Goal: Task Accomplishment & Management: Complete application form

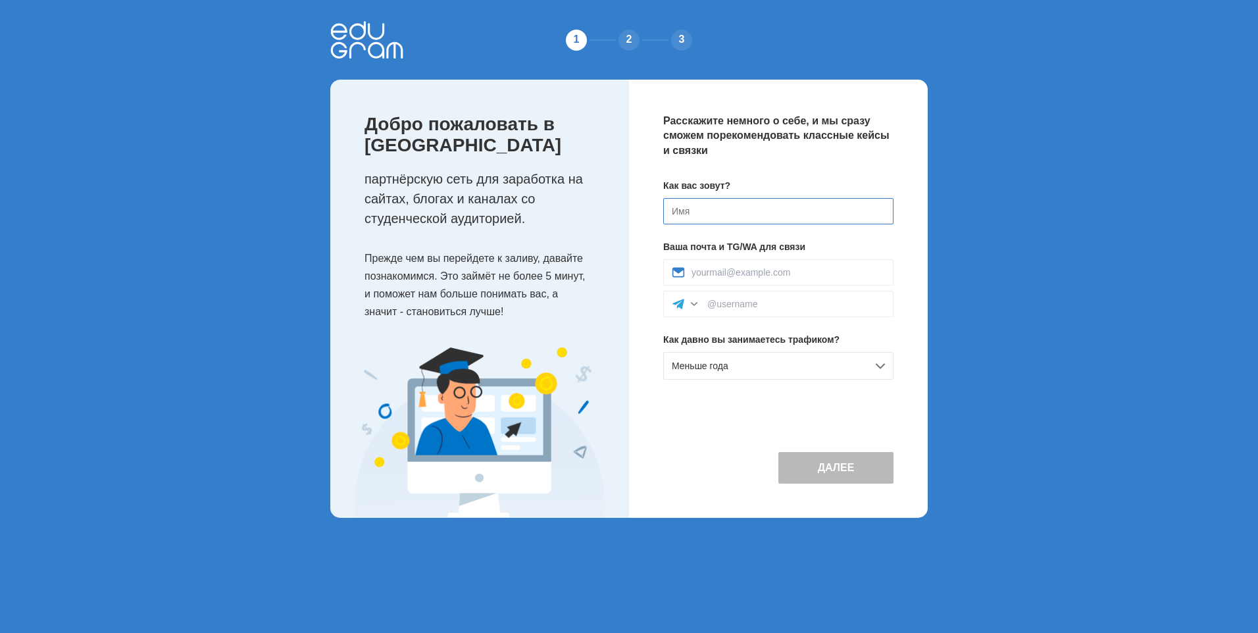
click at [715, 213] on input at bounding box center [778, 211] width 230 height 26
type input "Арсений"
click at [745, 274] on input at bounding box center [788, 272] width 193 height 11
type input "arseniy2012god@mail.ru"
click at [763, 311] on div at bounding box center [778, 304] width 230 height 26
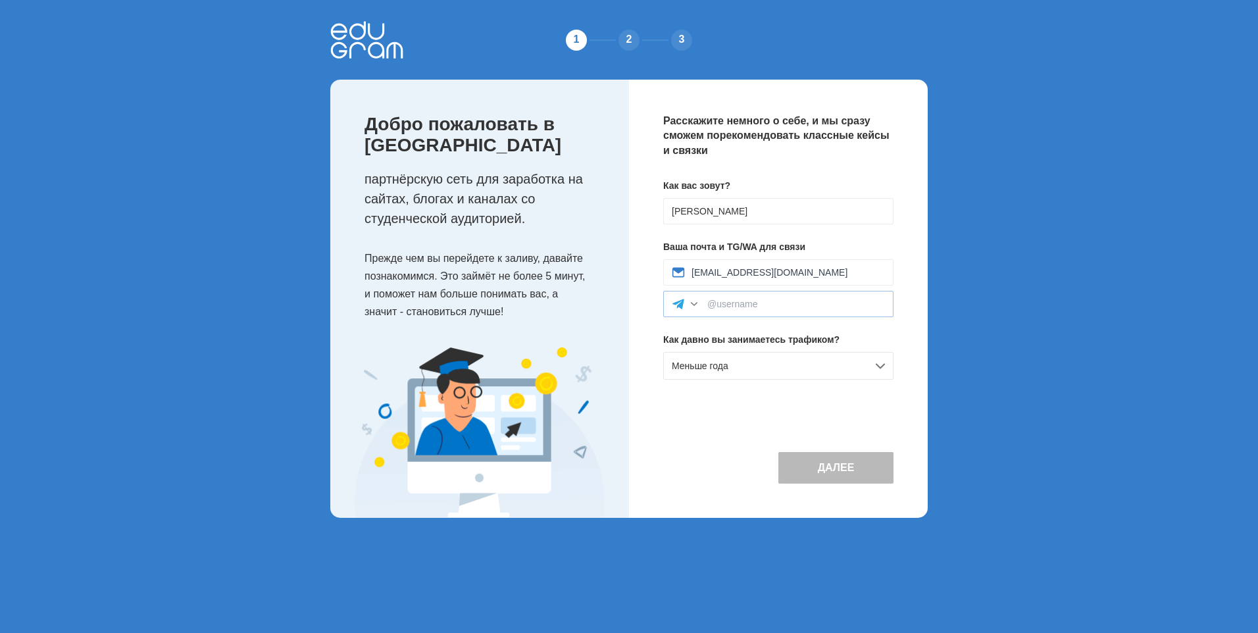
click at [699, 300] on div at bounding box center [694, 303] width 13 height 13
click at [691, 304] on div at bounding box center [694, 303] width 13 height 13
click at [734, 303] on input at bounding box center [796, 304] width 178 height 11
type input "@CryptoRoss"
click at [724, 367] on span "Меньше года" at bounding box center [700, 366] width 57 height 11
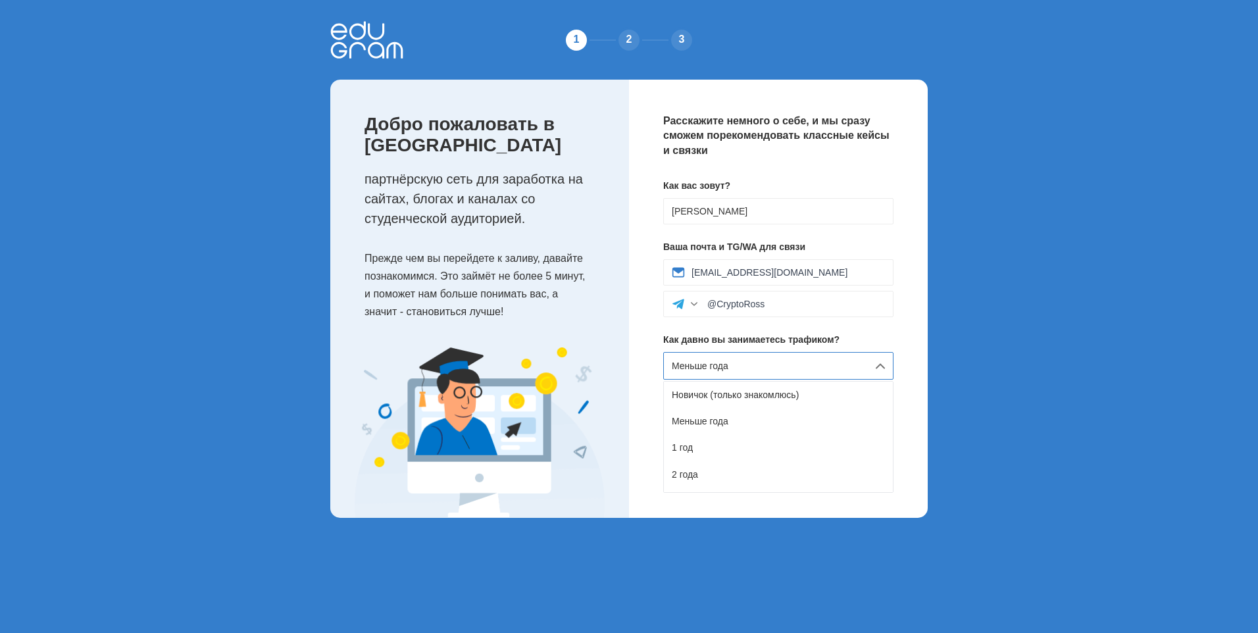
click at [724, 367] on span "Меньше года" at bounding box center [700, 366] width 57 height 11
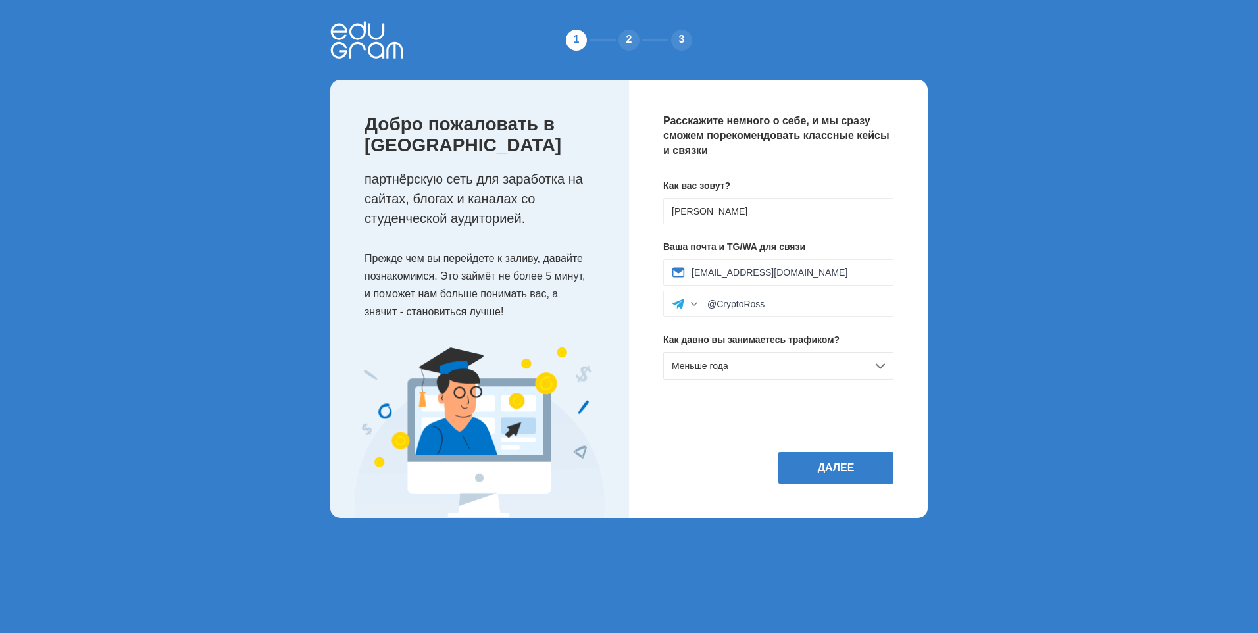
click at [727, 351] on div "Как вас зовут? Арсений Ваша почта и TG/WA для связи arseniy2012god@mail.ru @Cry…" at bounding box center [778, 284] width 230 height 211
click at [726, 362] on span "Меньше года" at bounding box center [700, 366] width 57 height 11
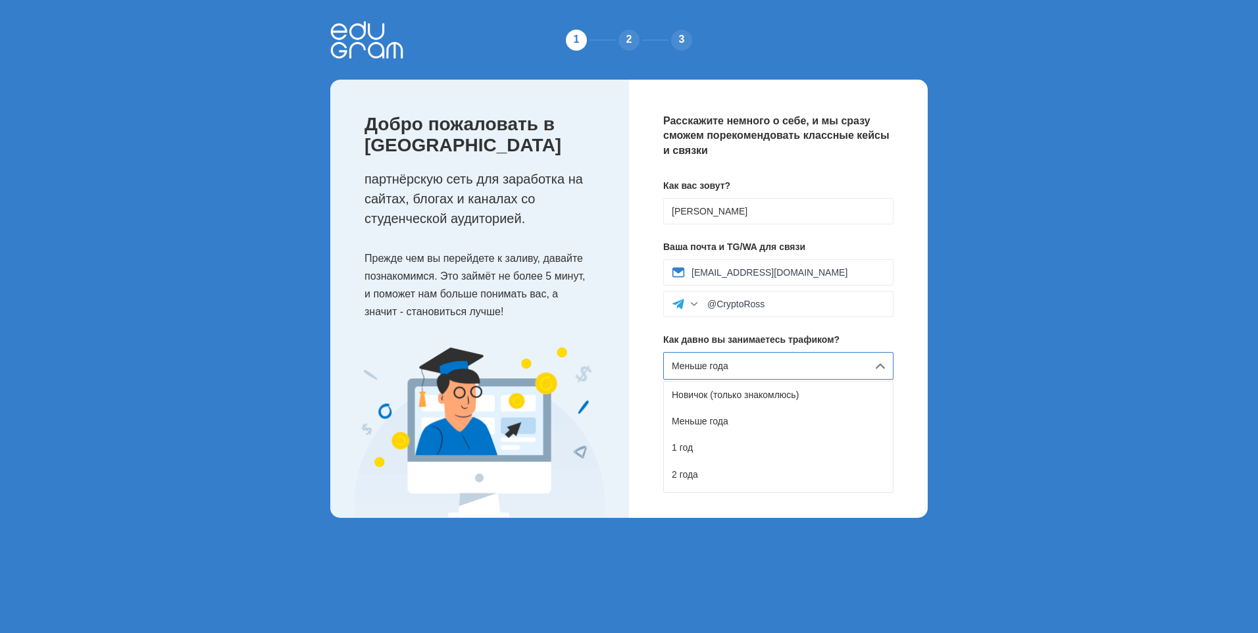
click at [713, 360] on div "Меньше года" at bounding box center [778, 366] width 230 height 28
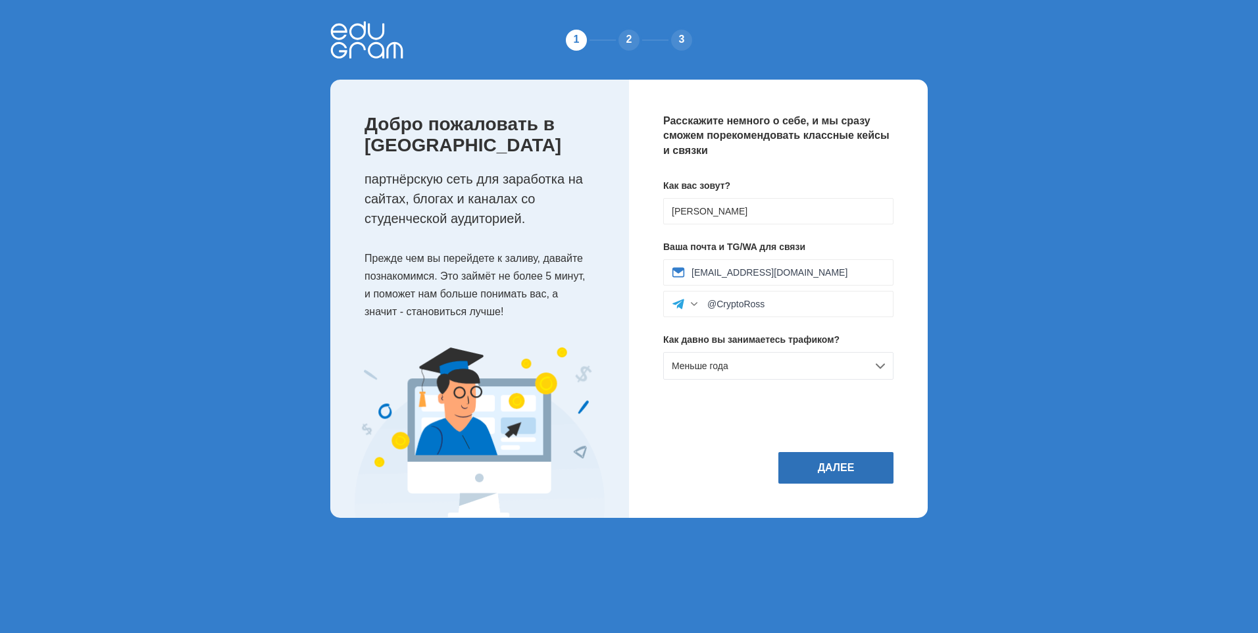
click at [814, 466] on button "Далее" at bounding box center [836, 468] width 115 height 32
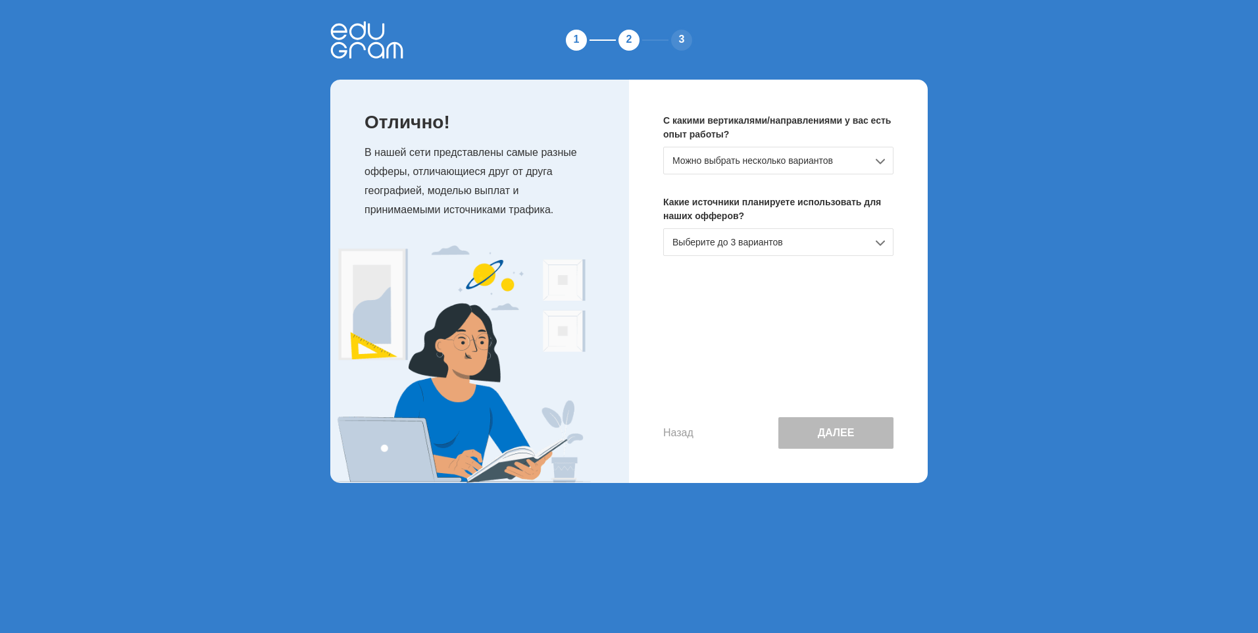
click at [732, 167] on div "Можно выбрать несколько вариантов" at bounding box center [778, 161] width 230 height 28
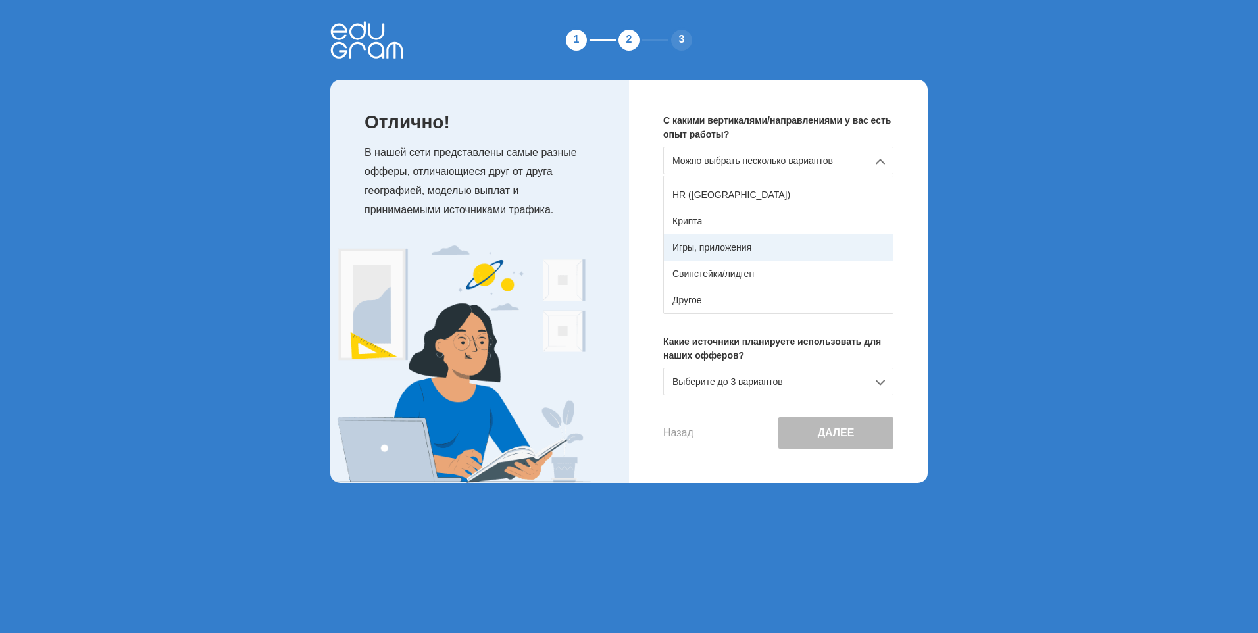
scroll to position [166, 0]
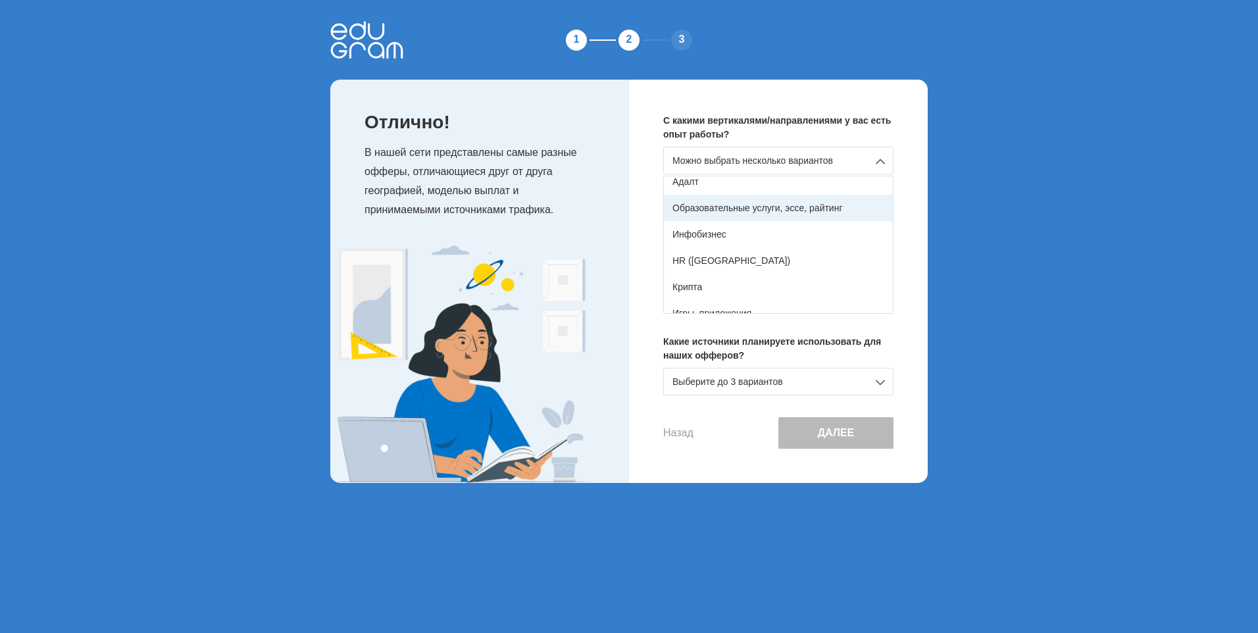
click at [789, 208] on div "Образовательные услуги, эссе, райтинг" at bounding box center [778, 208] width 229 height 26
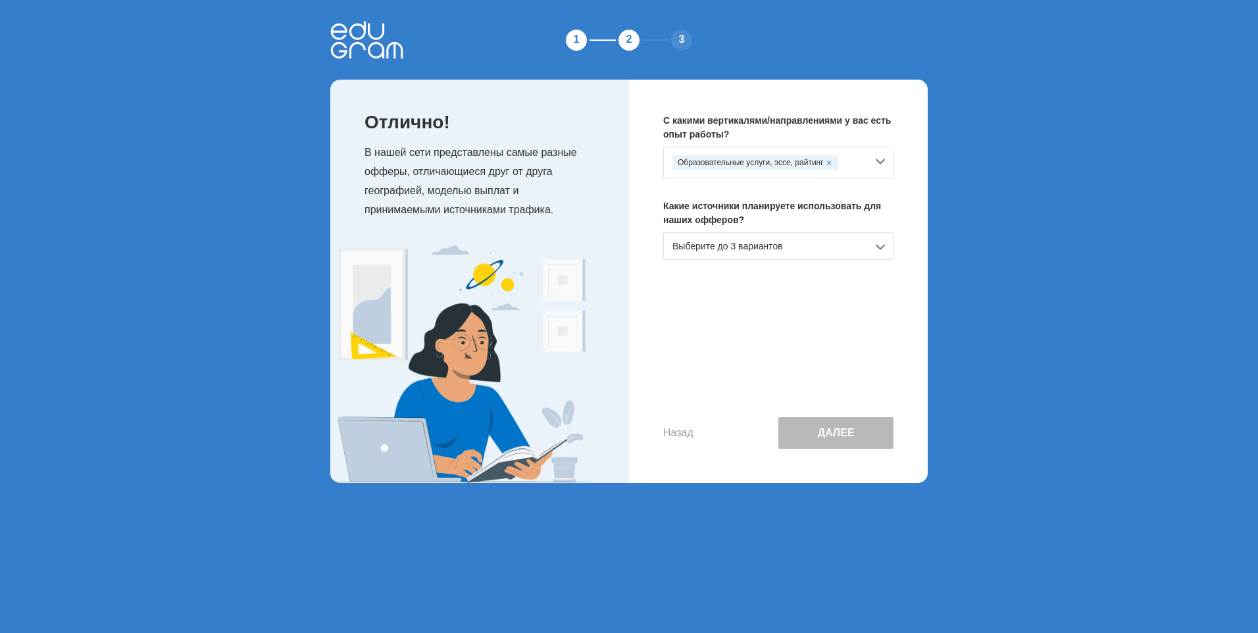
click at [773, 240] on div "Выберите до 3 вариантов" at bounding box center [778, 246] width 230 height 28
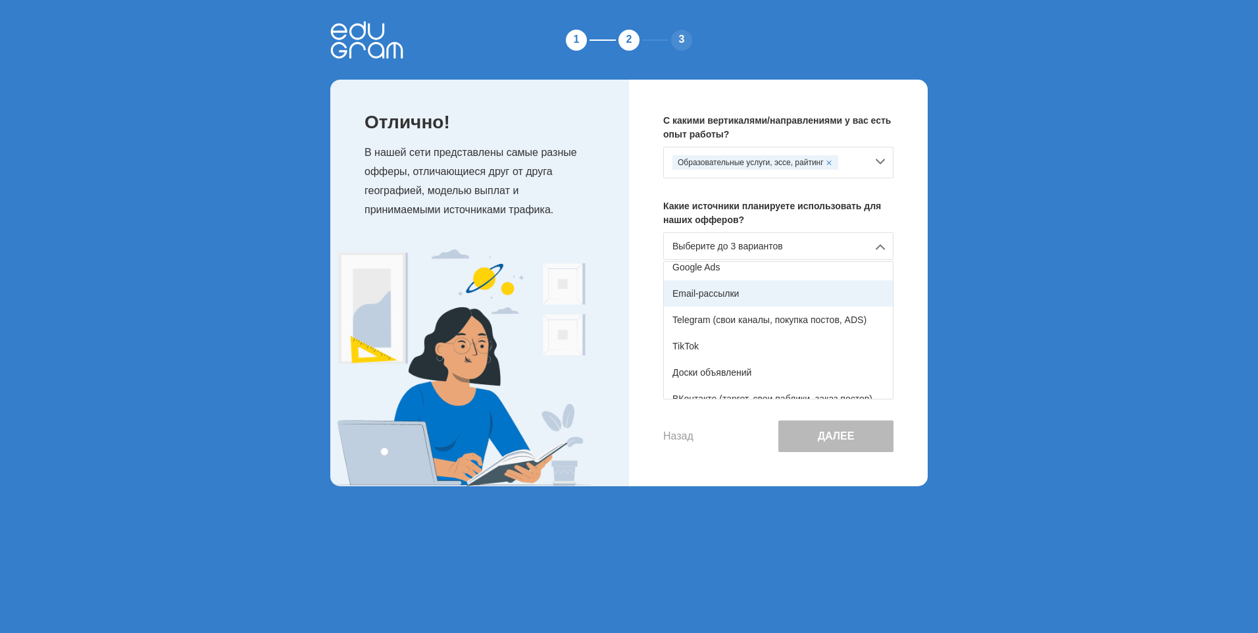
scroll to position [85, 0]
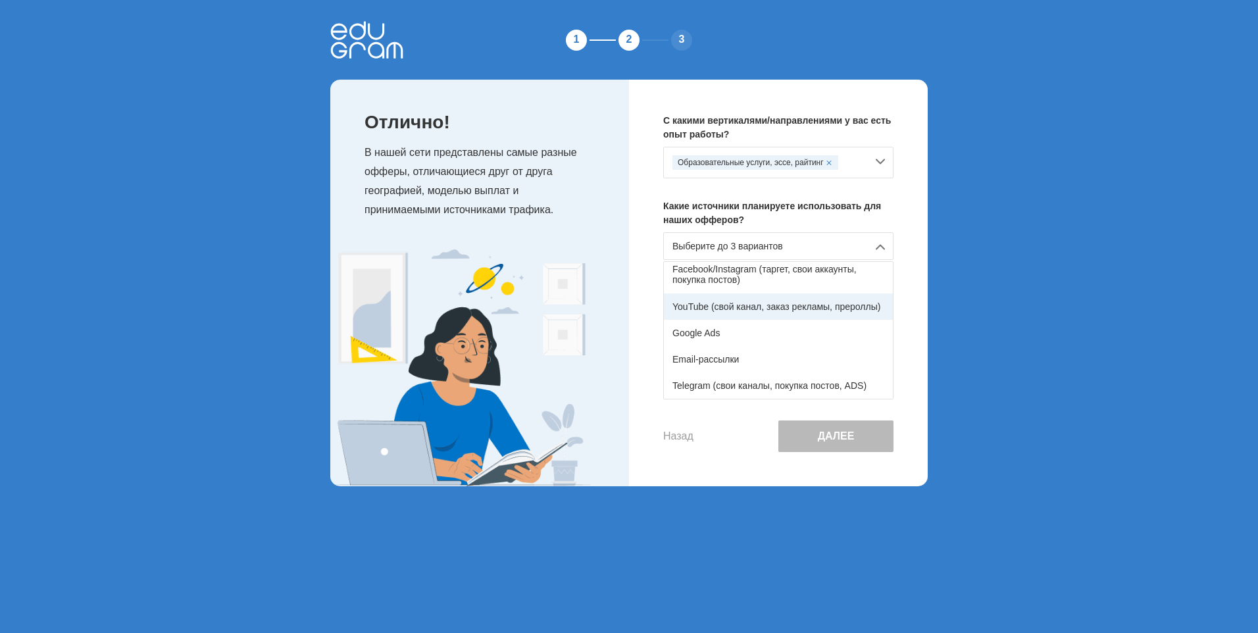
click at [732, 309] on div "YouTube (свой канал, заказ рекламы, прероллы)" at bounding box center [778, 307] width 229 height 26
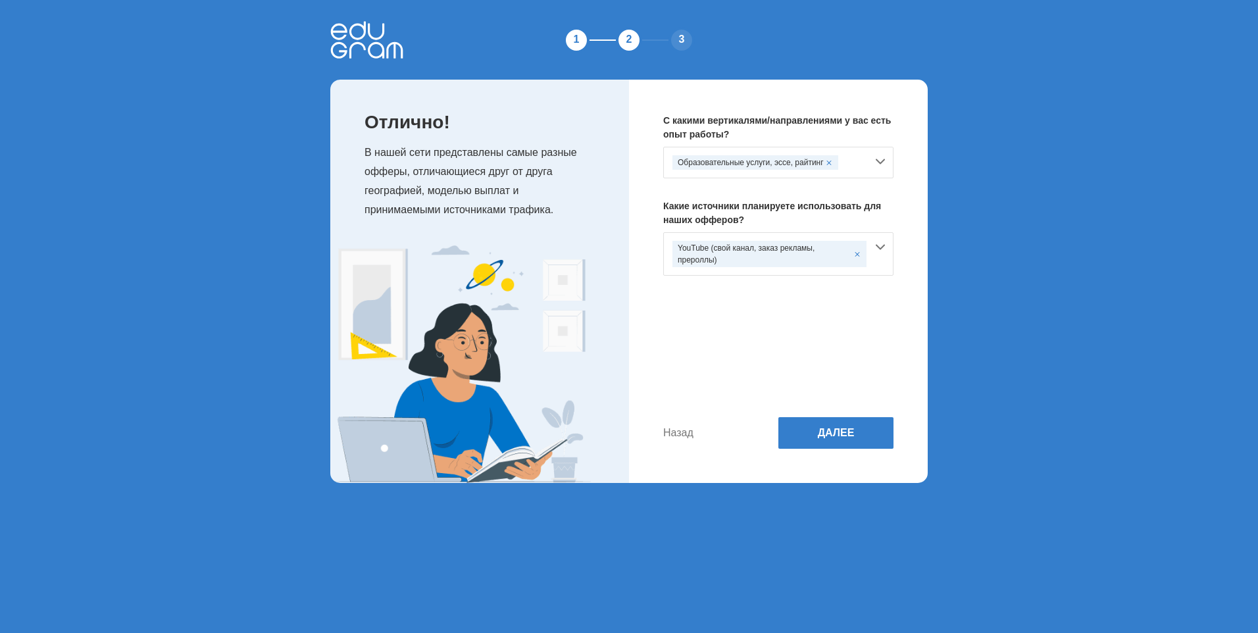
click at [680, 431] on button "Назад" at bounding box center [678, 433] width 30 height 12
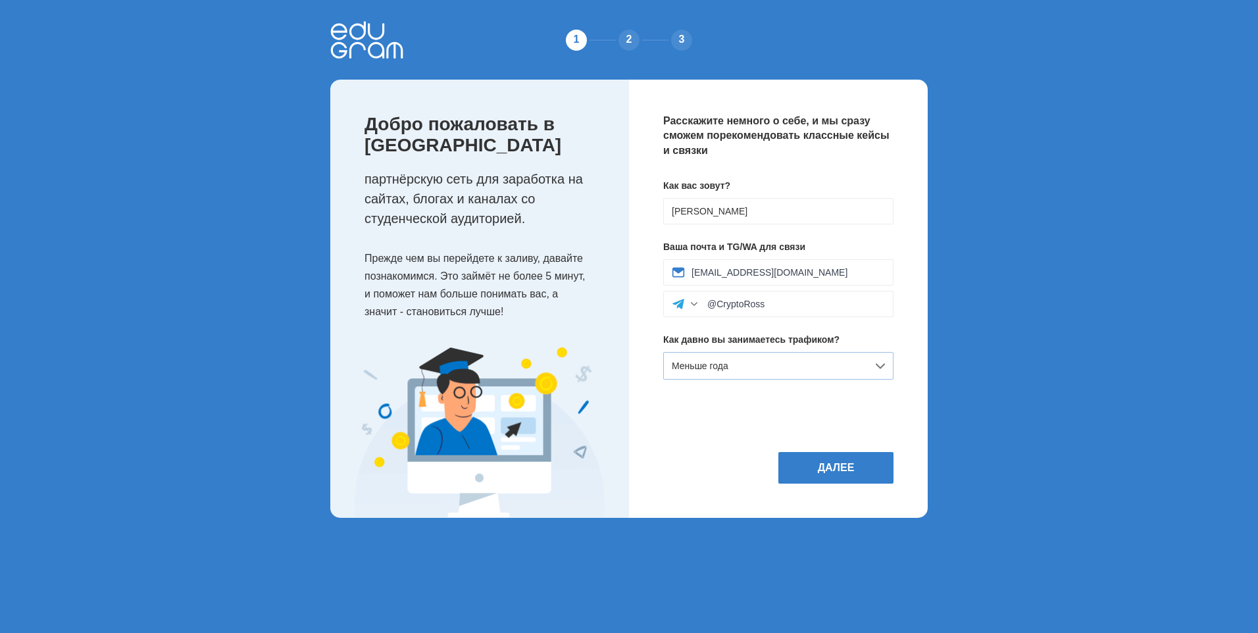
click at [758, 367] on div "Меньше года" at bounding box center [778, 366] width 230 height 28
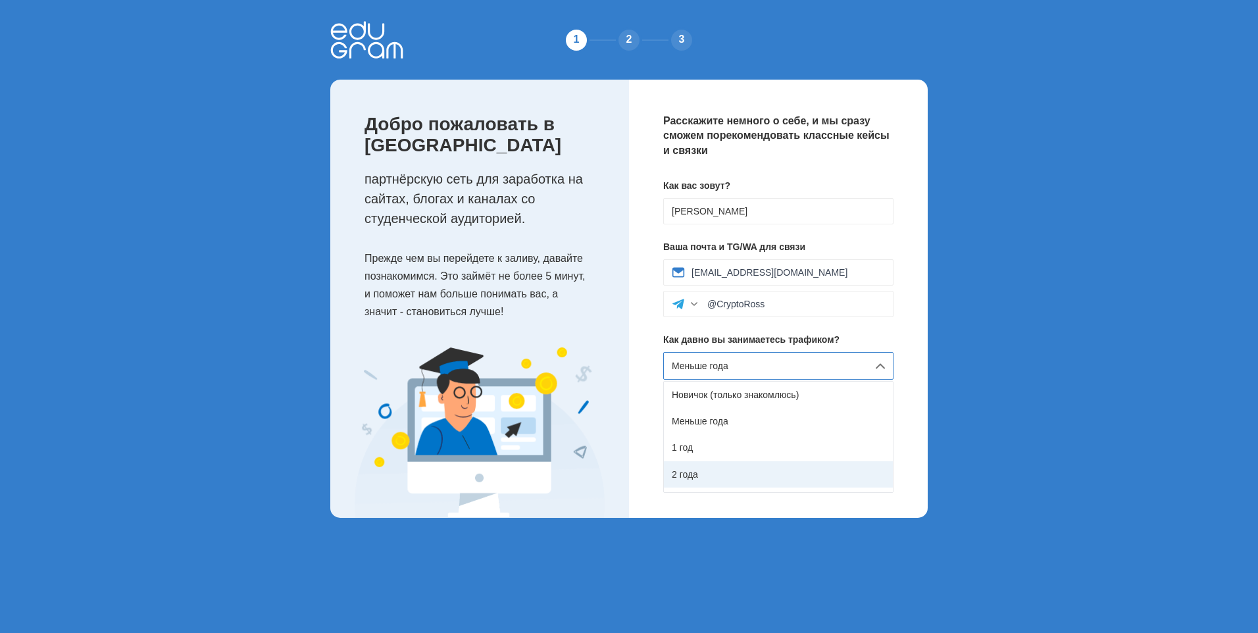
scroll to position [74, 0]
click at [764, 367] on div "Меньше года" at bounding box center [778, 366] width 230 height 28
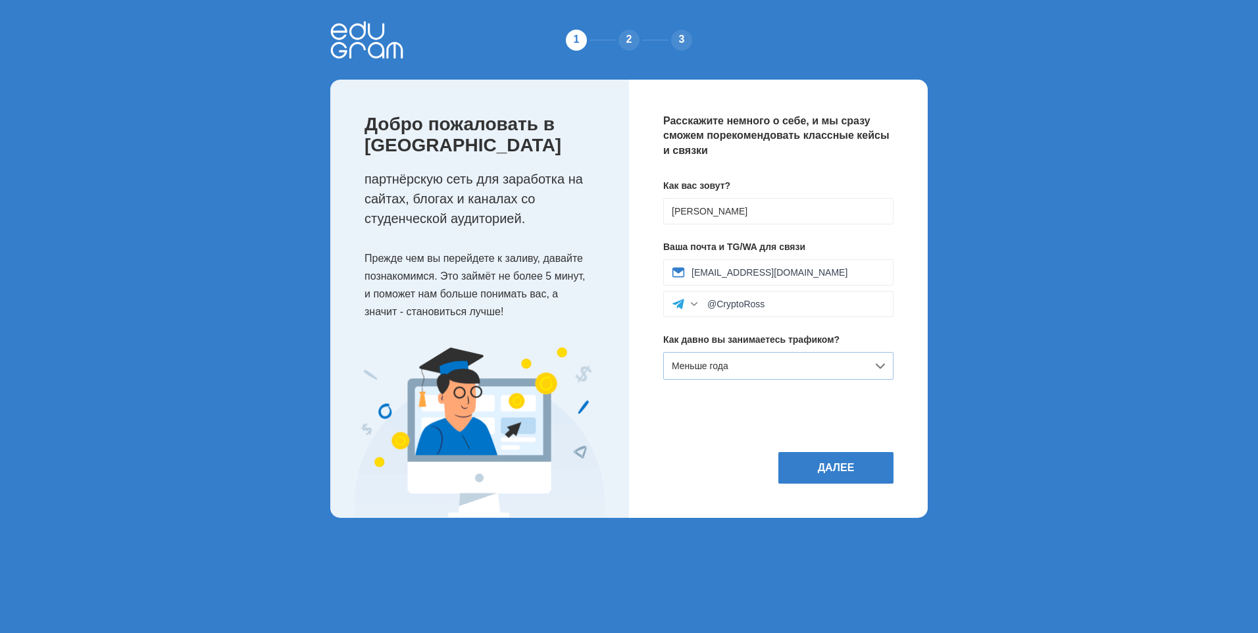
click at [765, 370] on div "Меньше года" at bounding box center [778, 366] width 230 height 28
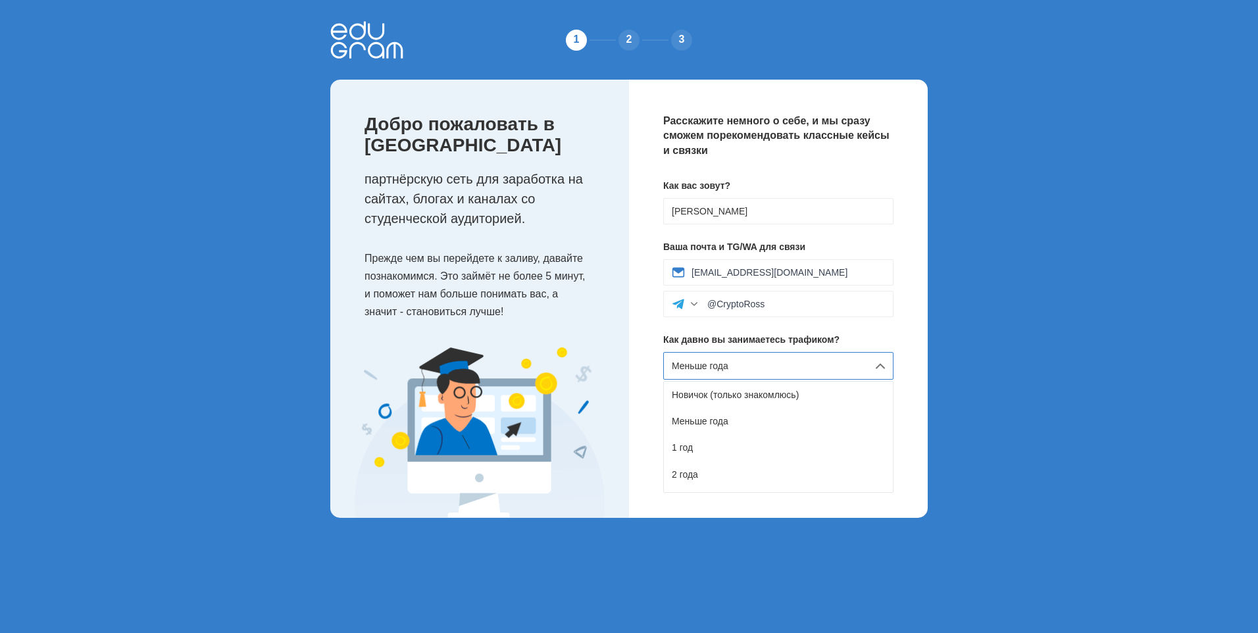
click at [767, 370] on div "Меньше года" at bounding box center [778, 366] width 230 height 28
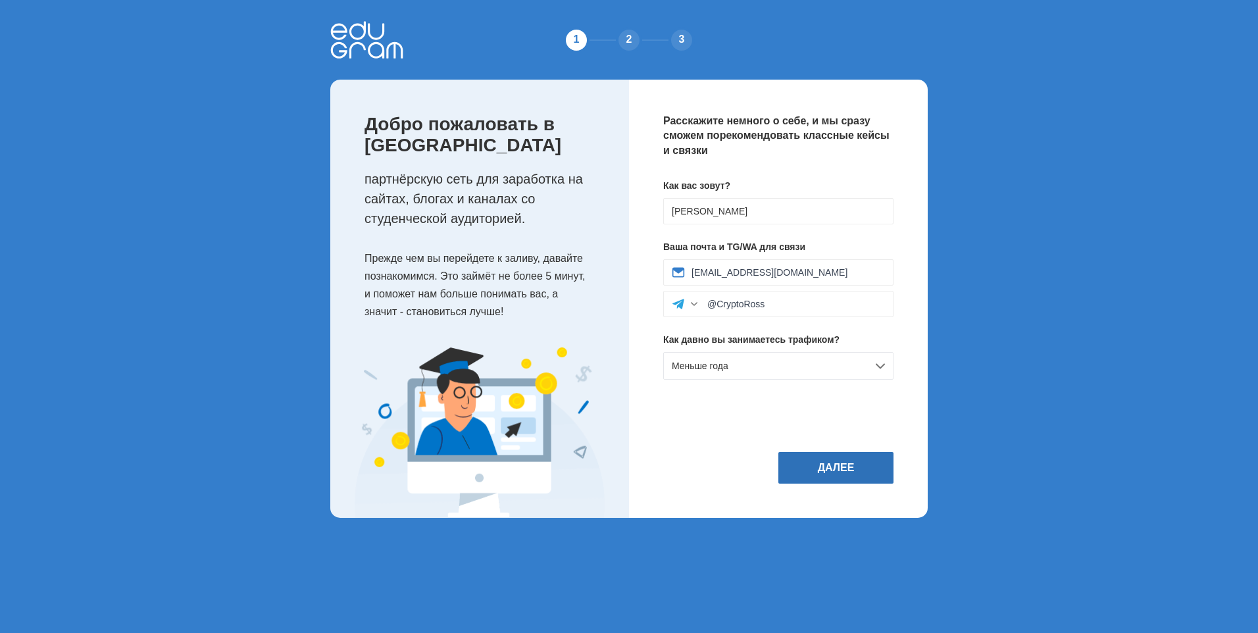
click at [821, 467] on button "Далее" at bounding box center [836, 468] width 115 height 32
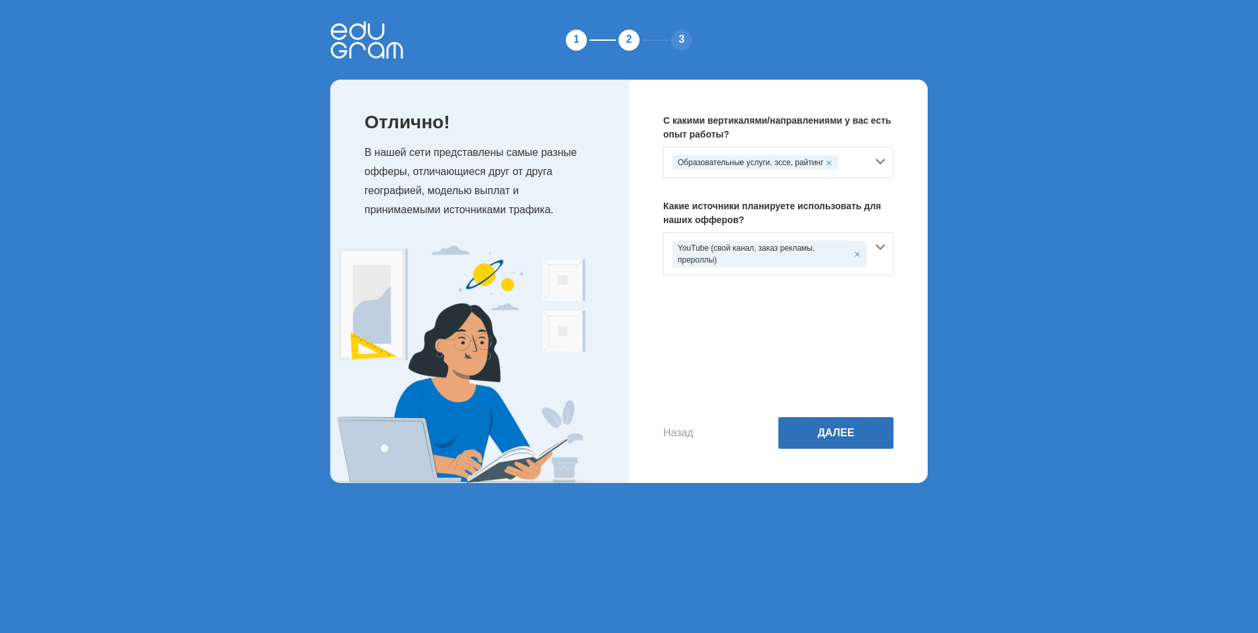
click at [827, 438] on button "Далее" at bounding box center [836, 433] width 115 height 32
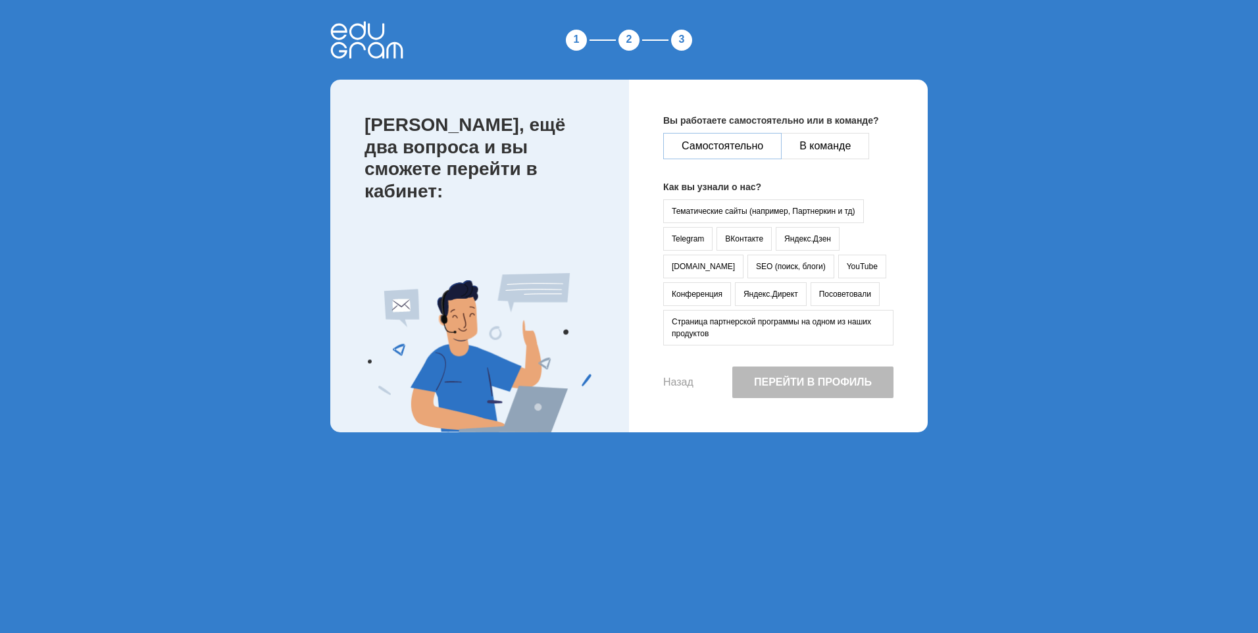
click at [740, 147] on button "Самостоятельно" at bounding box center [722, 146] width 118 height 26
click at [838, 265] on button "YouTube" at bounding box center [862, 267] width 48 height 24
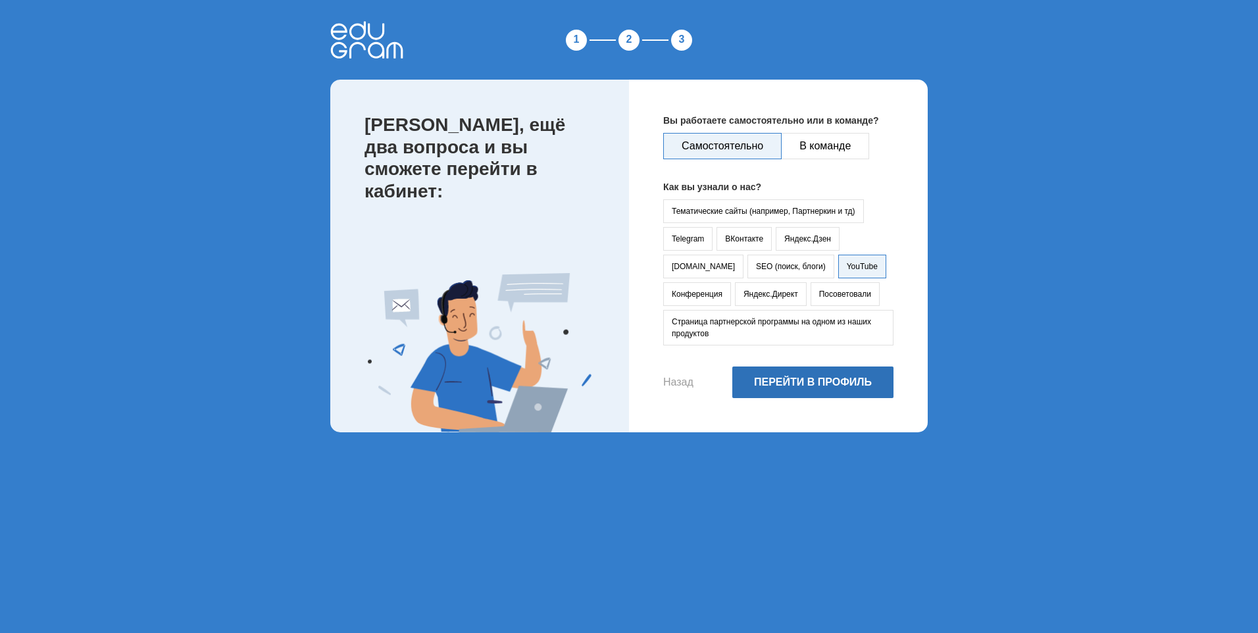
click at [813, 387] on button "Перейти в профиль" at bounding box center [812, 383] width 161 height 32
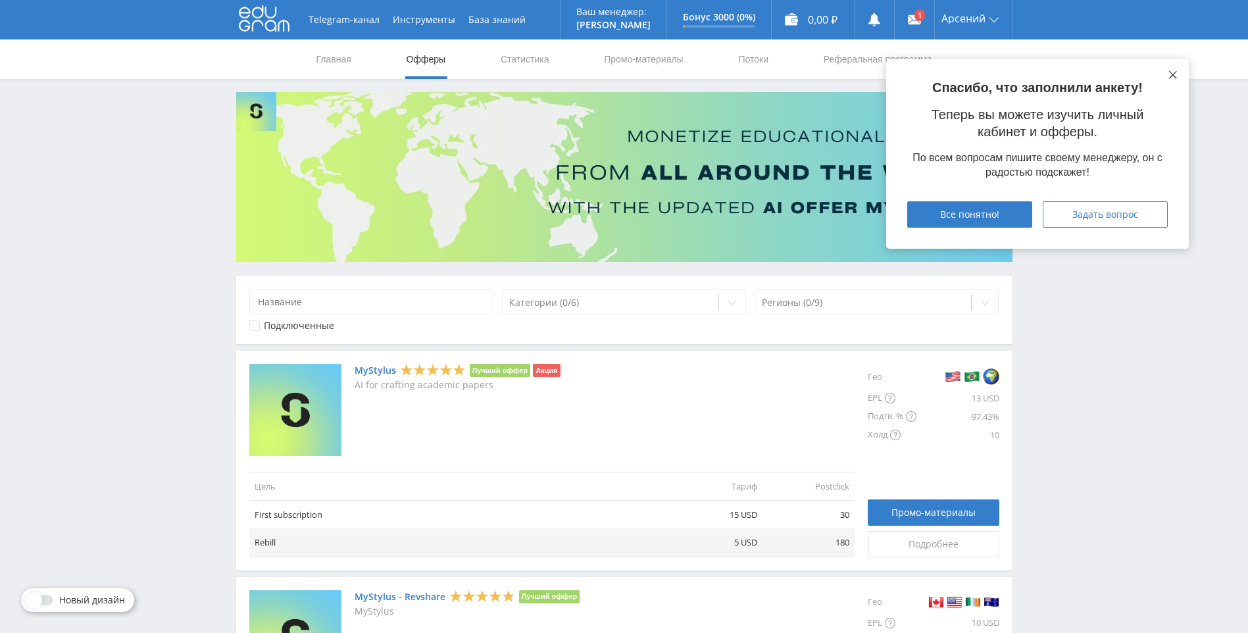
click at [1175, 75] on icon at bounding box center [1173, 75] width 8 height 8
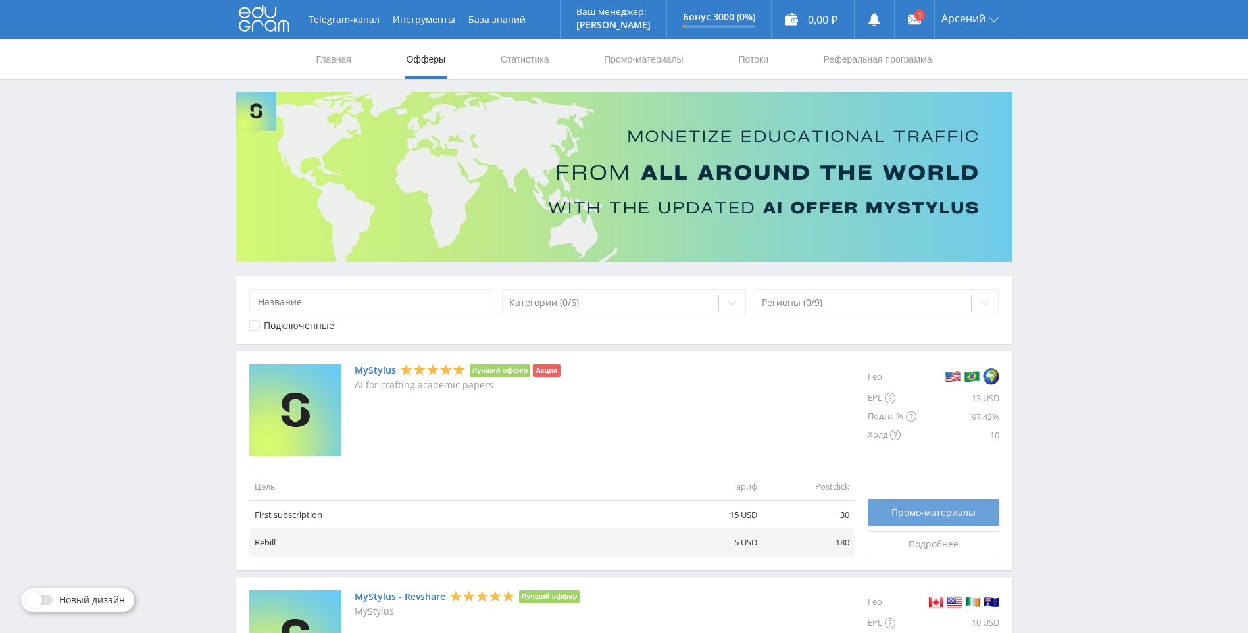
click at [913, 509] on span "Промо-материалы" at bounding box center [934, 512] width 84 height 11
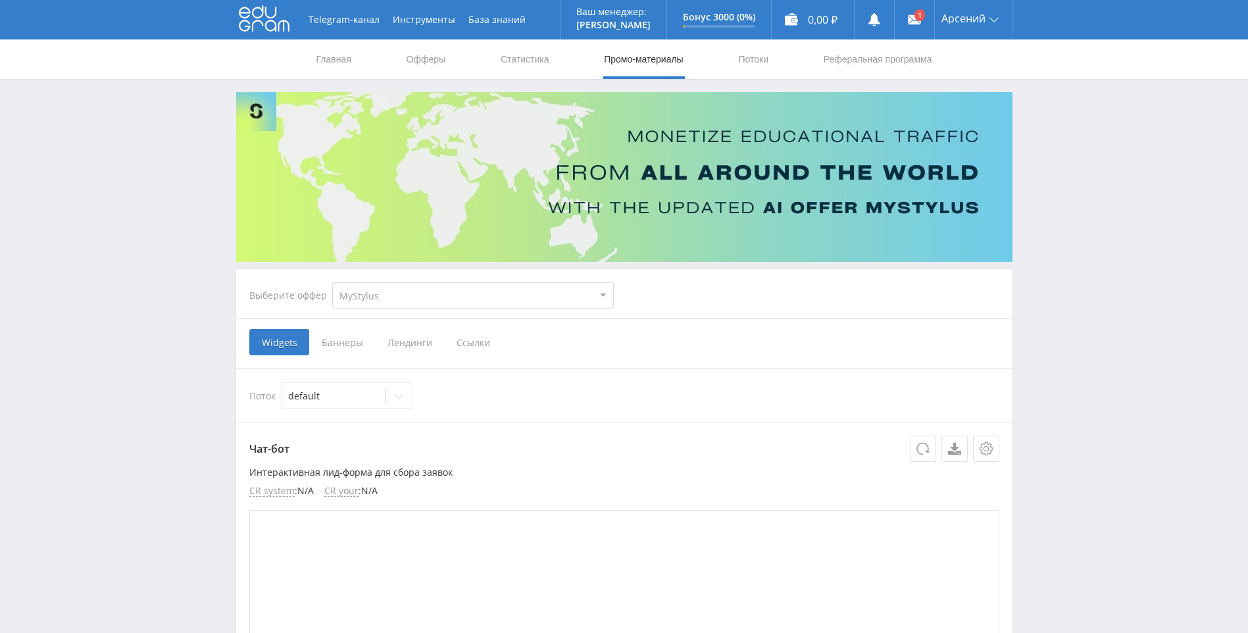
scroll to position [197, 0]
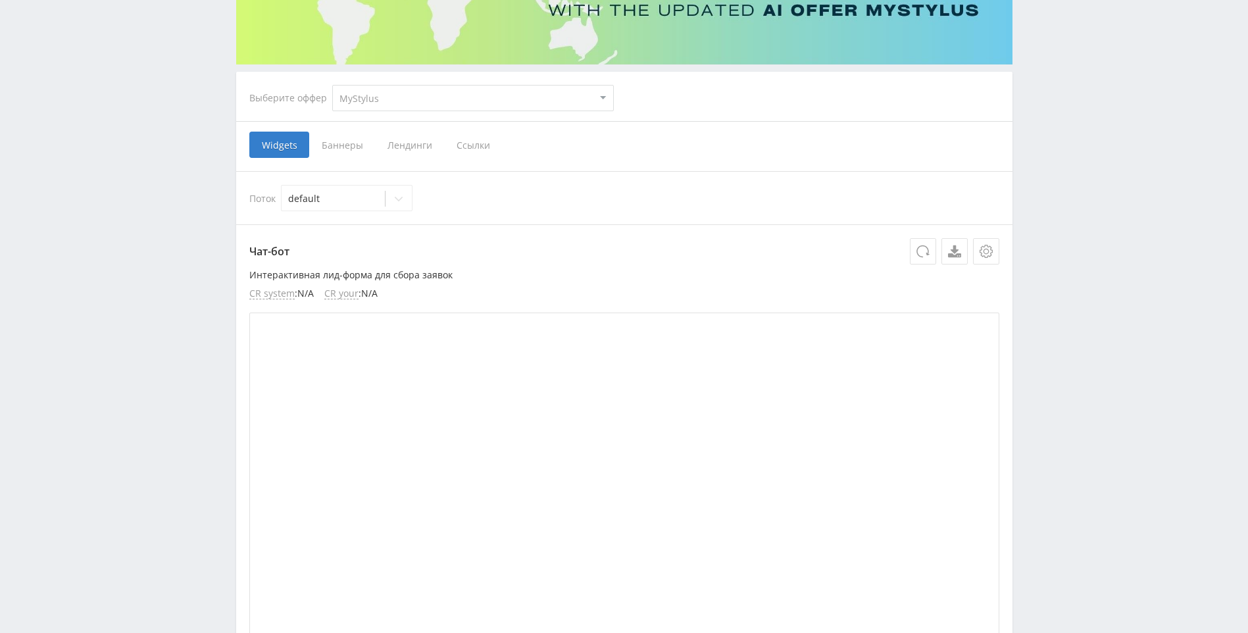
click at [353, 143] on span "Баннеры" at bounding box center [342, 145] width 66 height 26
click at [0, 0] on input "Баннеры" at bounding box center [0, 0] width 0 height 0
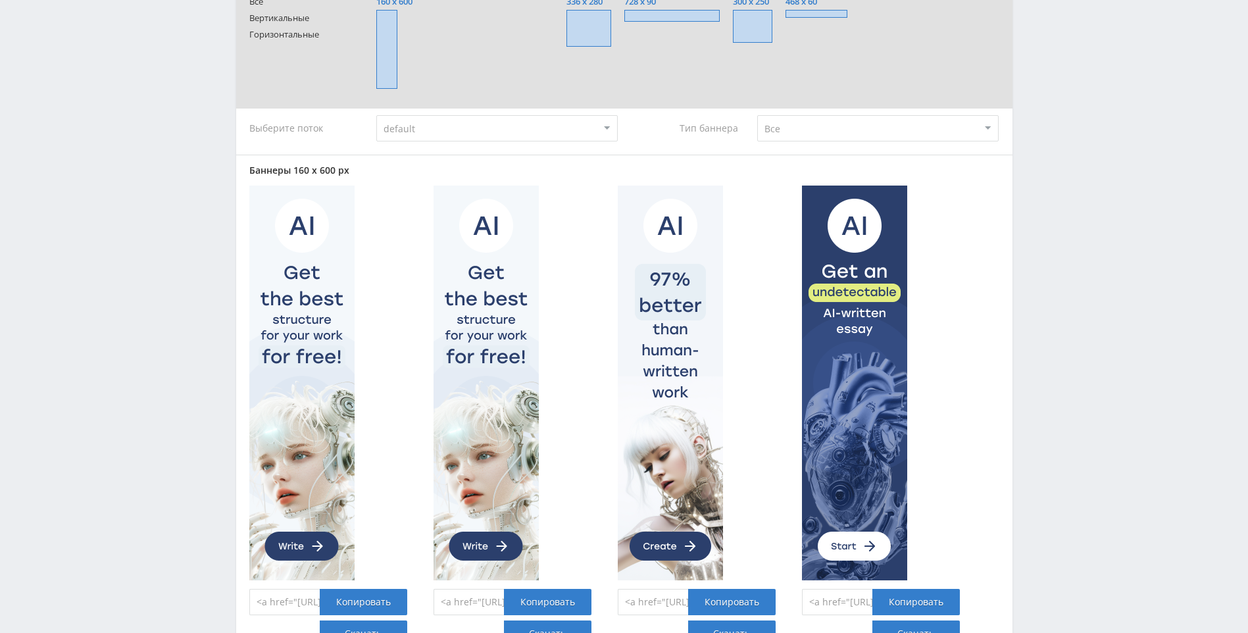
scroll to position [461, 0]
